Goal: Find specific page/section: Find specific page/section

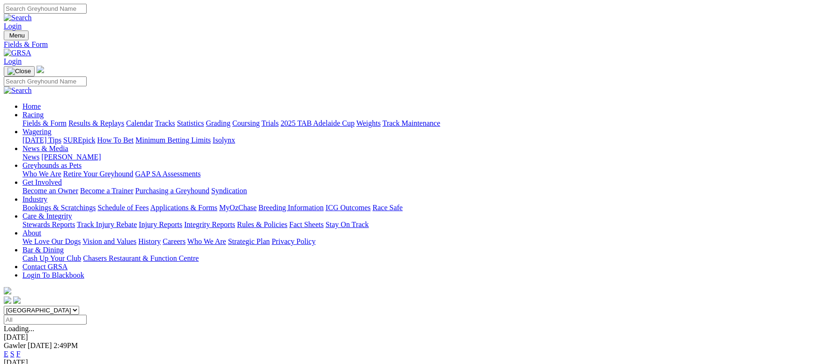
scroll to position [141, 0]
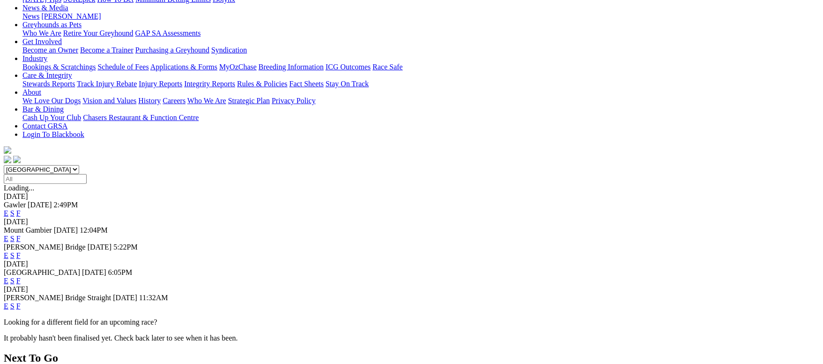
click at [21, 302] on link "F" at bounding box center [18, 306] width 4 height 8
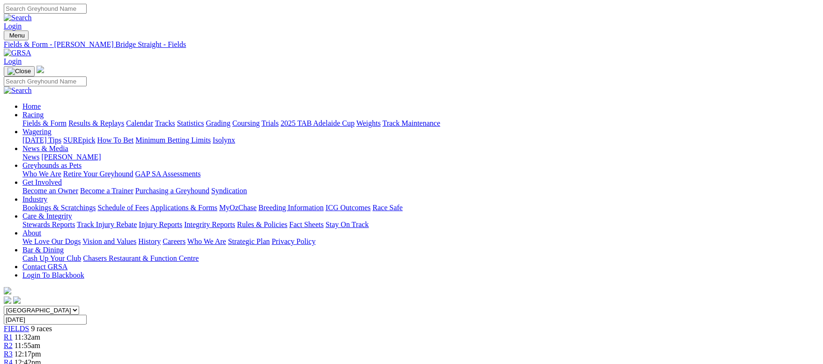
drag, startPoint x: 81, startPoint y: 64, endPoint x: 229, endPoint y: 137, distance: 165.6
click at [67, 119] on link "Fields & Form" at bounding box center [44, 123] width 44 height 8
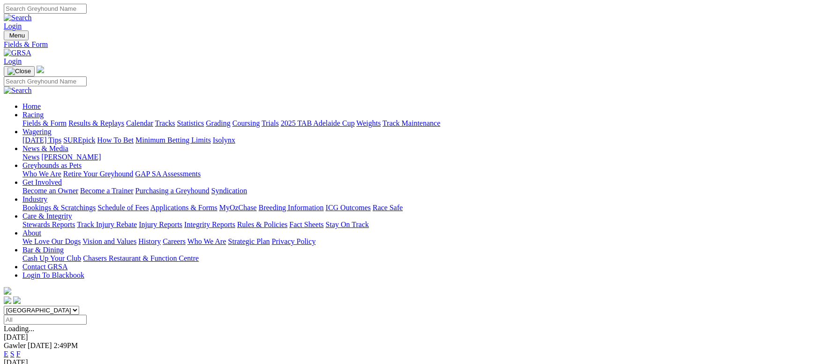
scroll to position [70, 0]
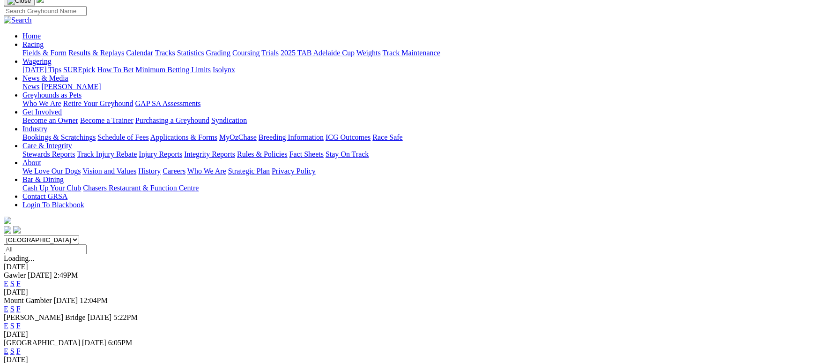
click at [21, 347] on link "F" at bounding box center [18, 351] width 4 height 8
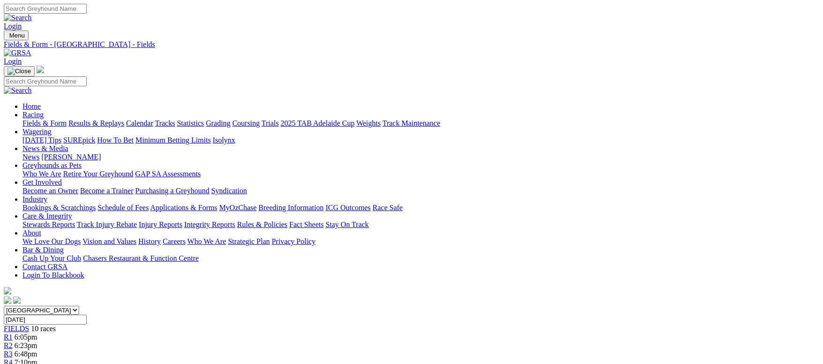
click at [67, 119] on link "Fields & Form" at bounding box center [44, 123] width 44 height 8
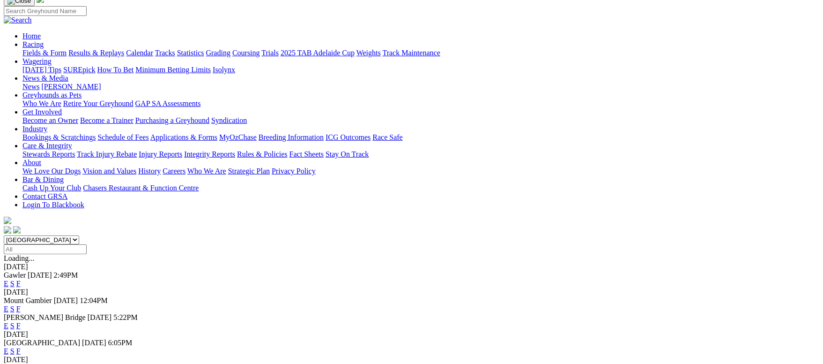
click at [21, 347] on span "F" at bounding box center [18, 351] width 4 height 8
drag, startPoint x: 532, startPoint y: 257, endPoint x: 662, endPoint y: 240, distance: 131.0
click at [21, 347] on link "F" at bounding box center [18, 351] width 4 height 8
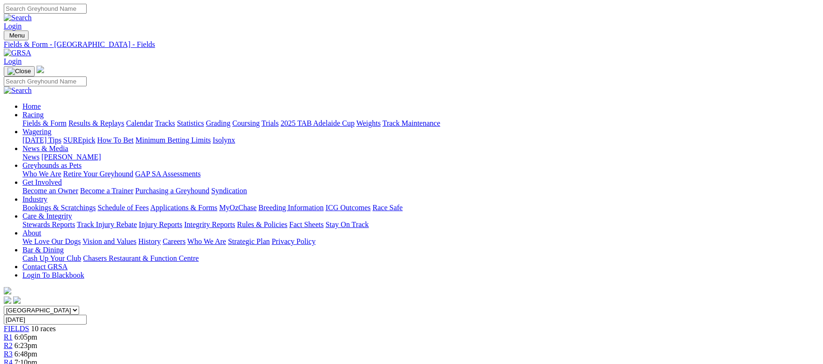
click at [231, 119] on link "Grading" at bounding box center [218, 123] width 24 height 8
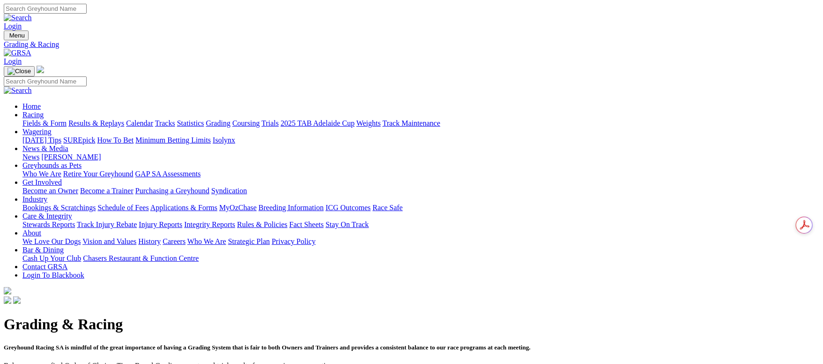
click at [67, 119] on link "Fields & Form" at bounding box center [44, 123] width 44 height 8
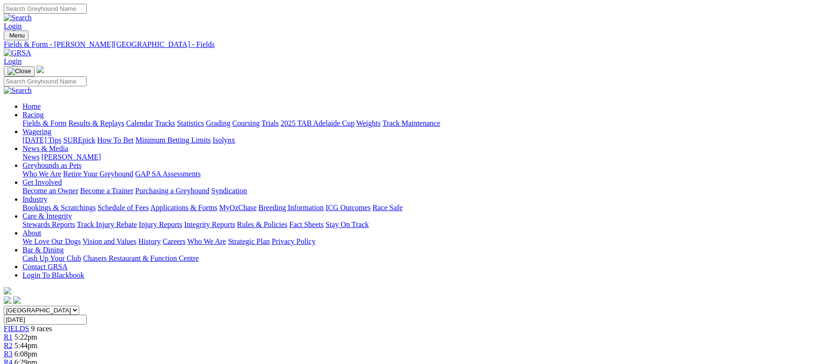
drag, startPoint x: 87, startPoint y: 67, endPoint x: 140, endPoint y: 61, distance: 53.3
click at [67, 119] on link "Fields & Form" at bounding box center [44, 123] width 44 height 8
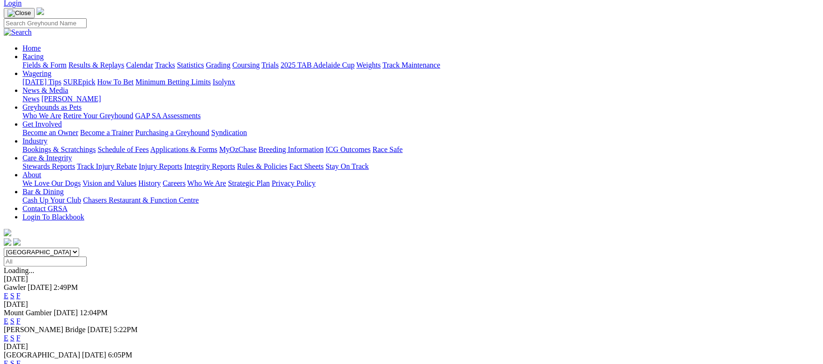
scroll to position [70, 0]
